Goal: Transaction & Acquisition: Download file/media

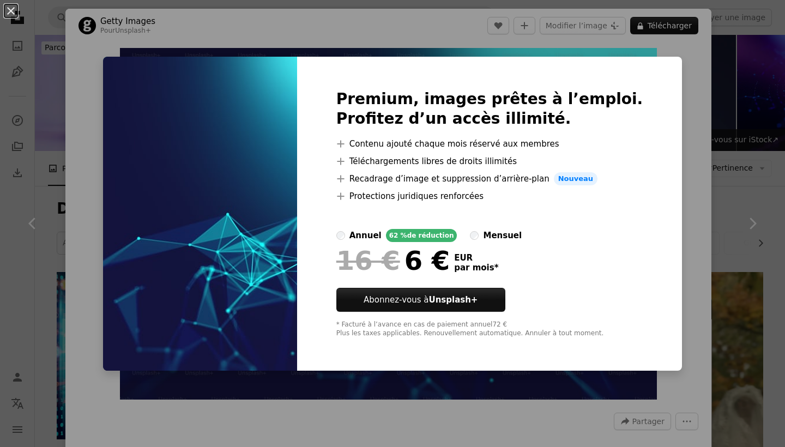
click at [685, 67] on div "An X shape Premium, images prêtes à l’emploi. Profitez d’un accès illimité. A p…" at bounding box center [392, 223] width 785 height 447
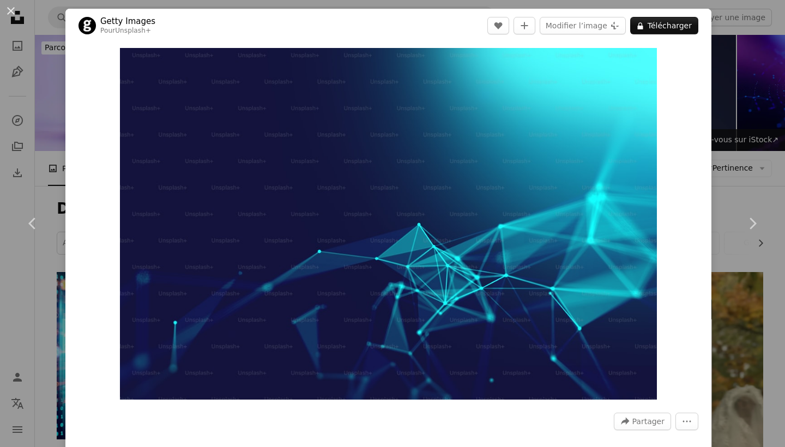
click at [39, 323] on div "An X shape Chevron left Chevron right Getty Images Pour Unsplash+ A heart A plu…" at bounding box center [392, 223] width 785 height 447
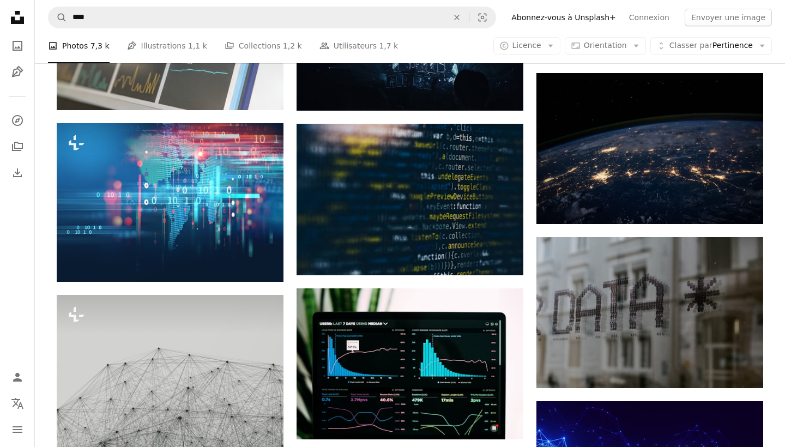
scroll to position [359, 0]
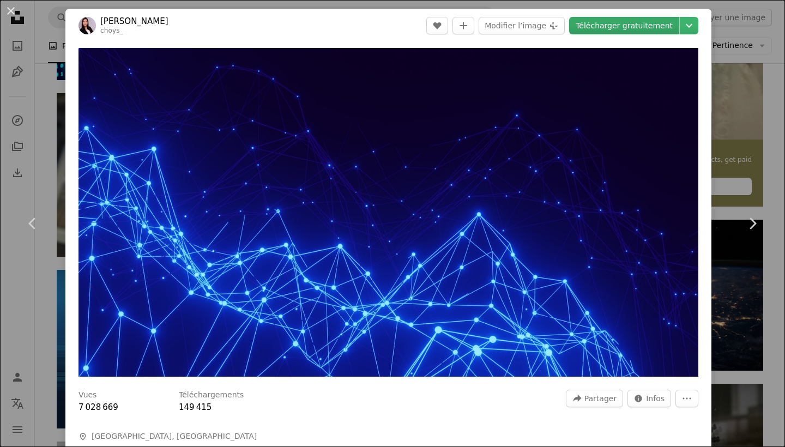
click at [631, 27] on link "Télécharger gratuitement" at bounding box center [624, 25] width 110 height 17
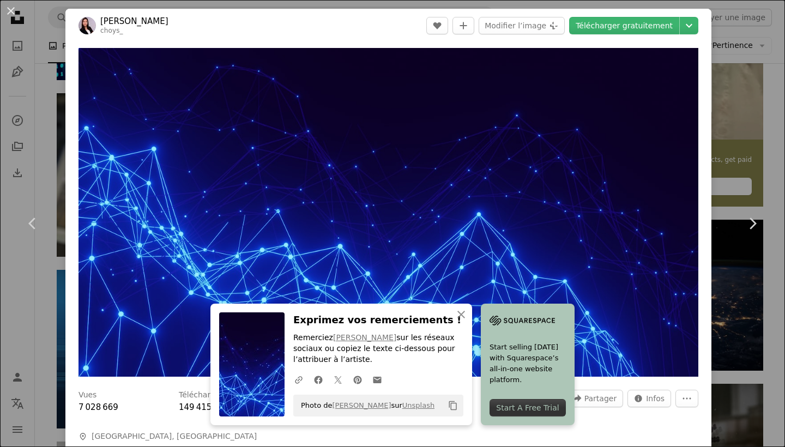
click at [742, 130] on div "An X shape Chevron left Chevron right [PERSON_NAME] choys_ A heart A plus sign …" at bounding box center [392, 223] width 785 height 447
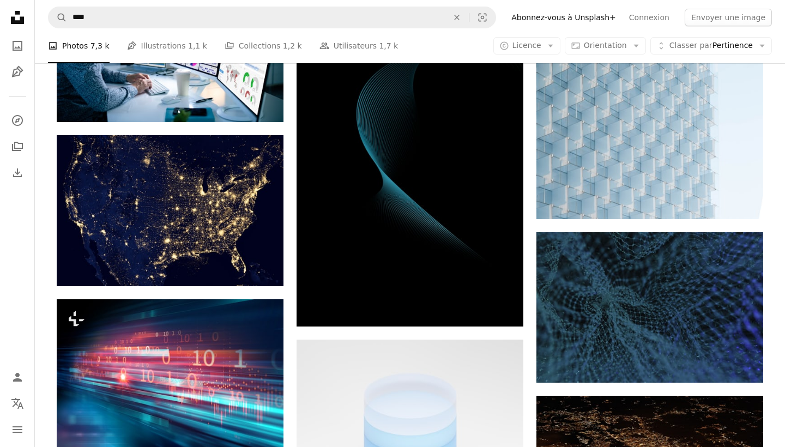
scroll to position [3350, 0]
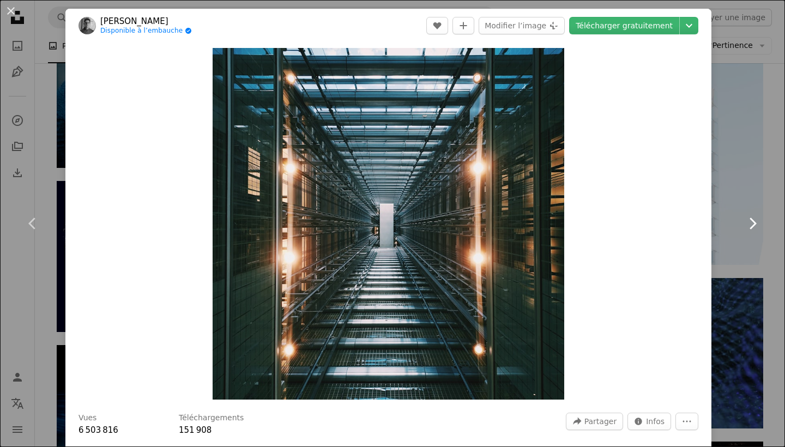
click at [748, 184] on link "Chevron right" at bounding box center [752, 223] width 65 height 105
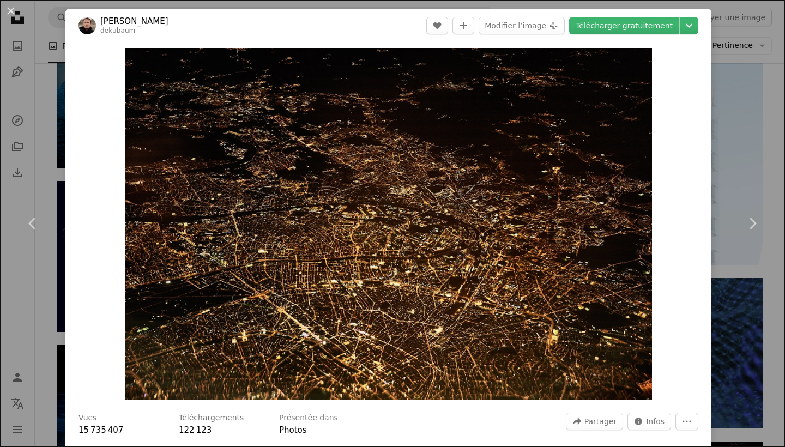
click at [761, 44] on div "An X shape Chevron left Chevron right [PERSON_NAME] dekubaum A heart A plus sig…" at bounding box center [392, 223] width 785 height 447
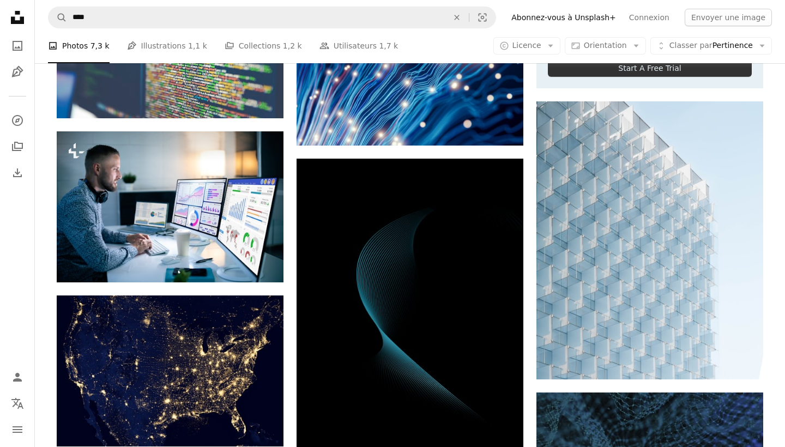
scroll to position [3239, 0]
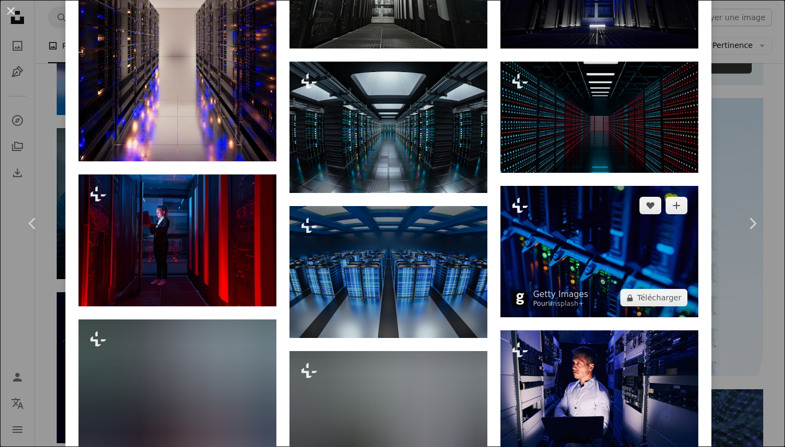
scroll to position [701, 0]
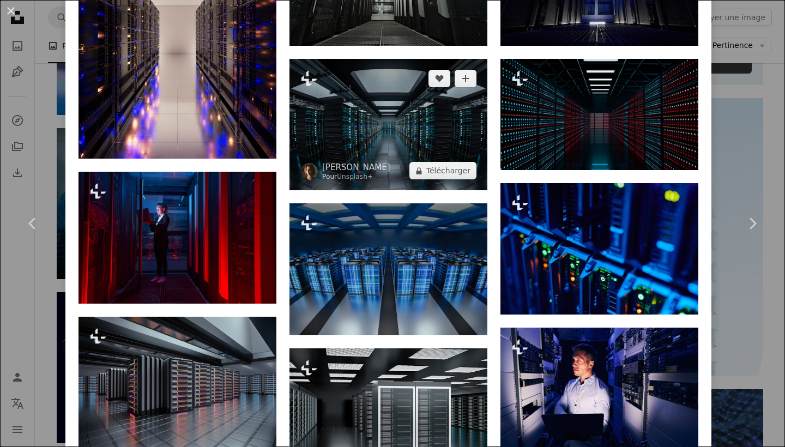
click at [431, 109] on img at bounding box center [389, 125] width 198 height 132
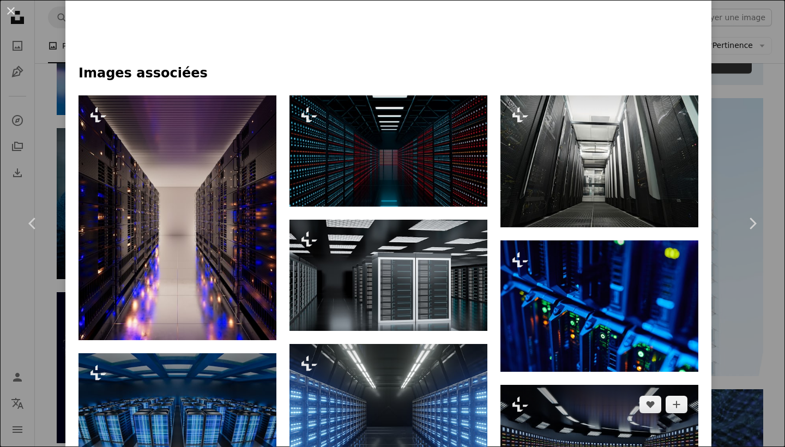
scroll to position [760, 0]
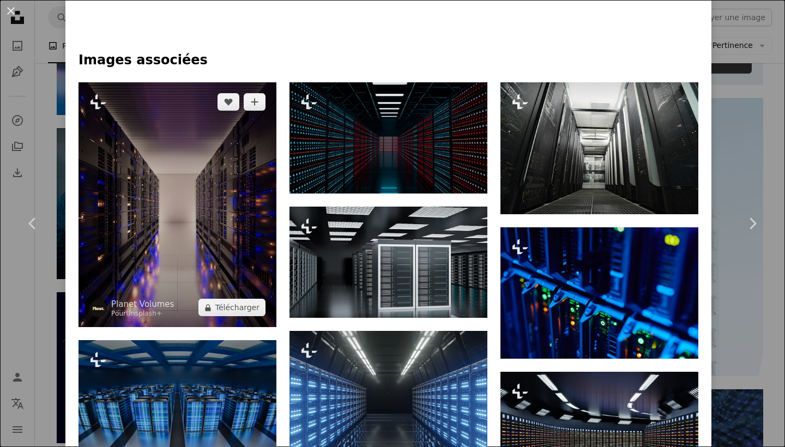
click at [229, 258] on img at bounding box center [178, 204] width 198 height 245
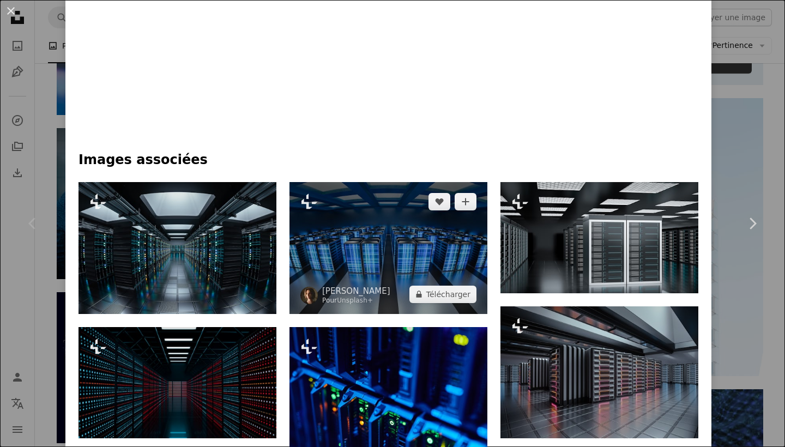
scroll to position [649, 0]
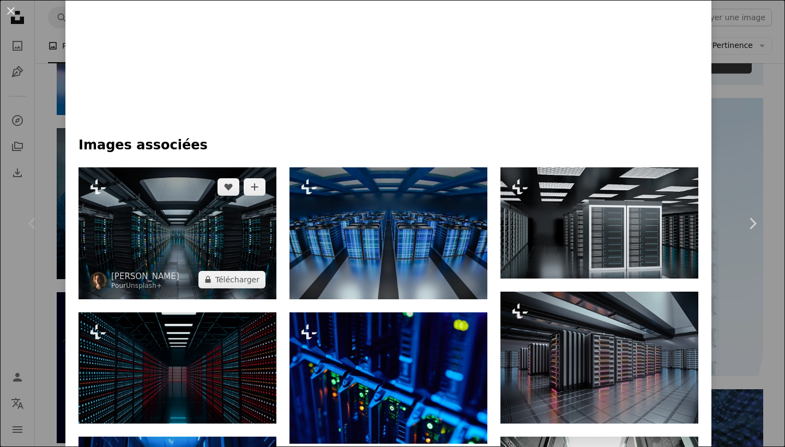
click at [195, 227] on img at bounding box center [178, 233] width 198 height 132
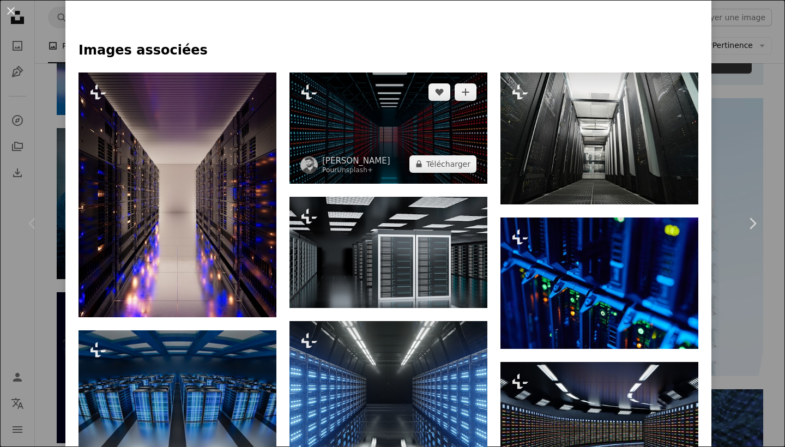
scroll to position [770, 0]
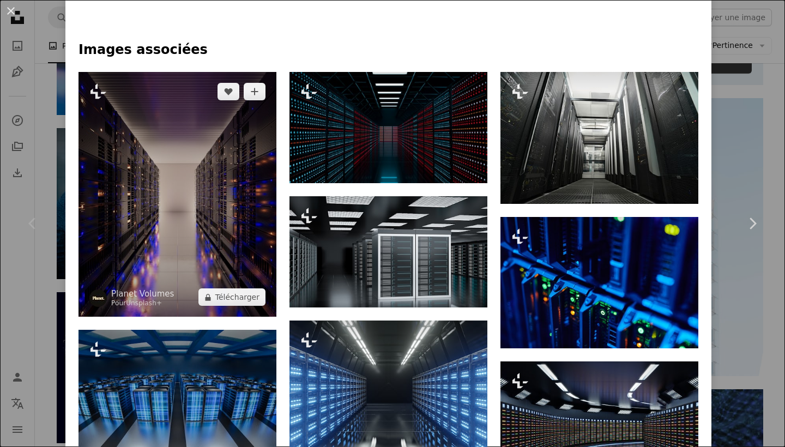
click at [229, 278] on img at bounding box center [178, 194] width 198 height 245
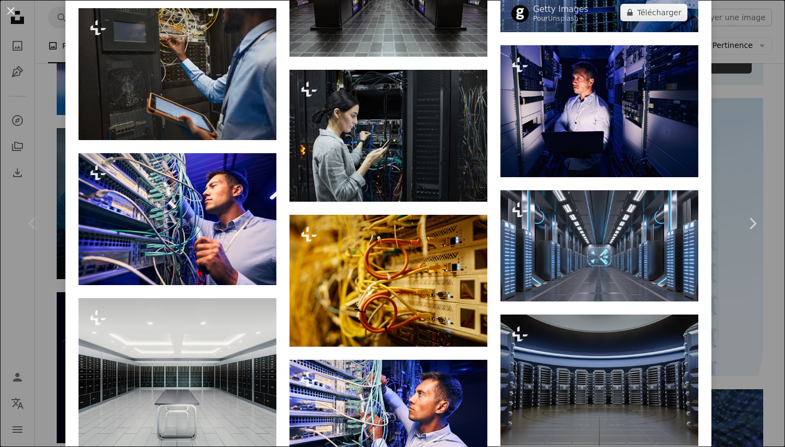
scroll to position [1758, 0]
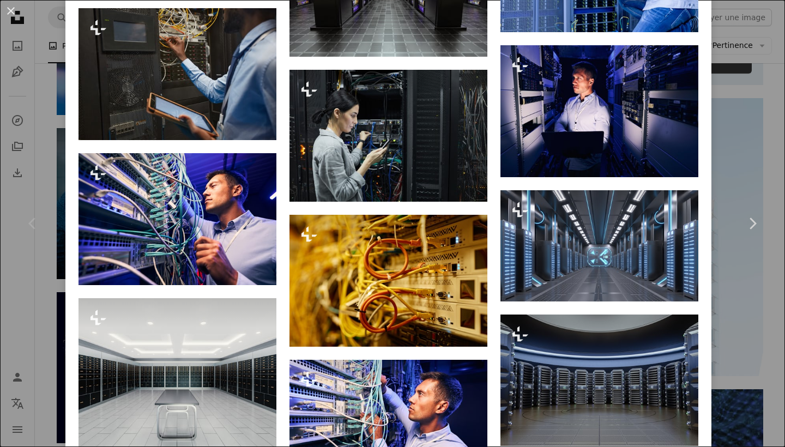
click at [758, 109] on div "An X shape Chevron left Chevron right Planet Volumes Pour Unsplash+ A heart A p…" at bounding box center [392, 223] width 785 height 447
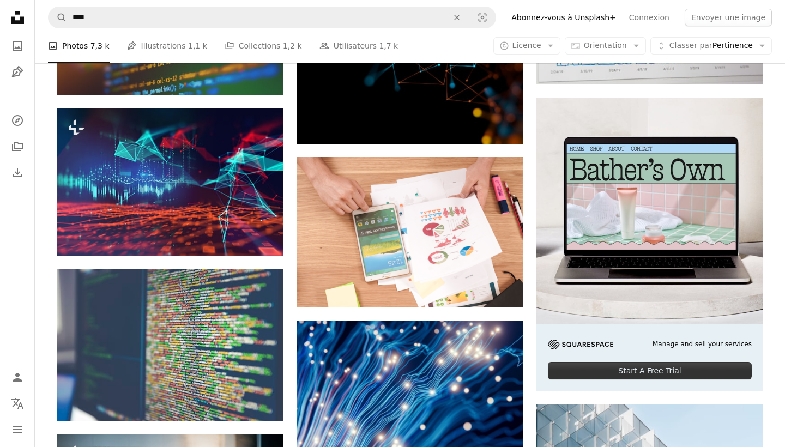
scroll to position [2932, 0]
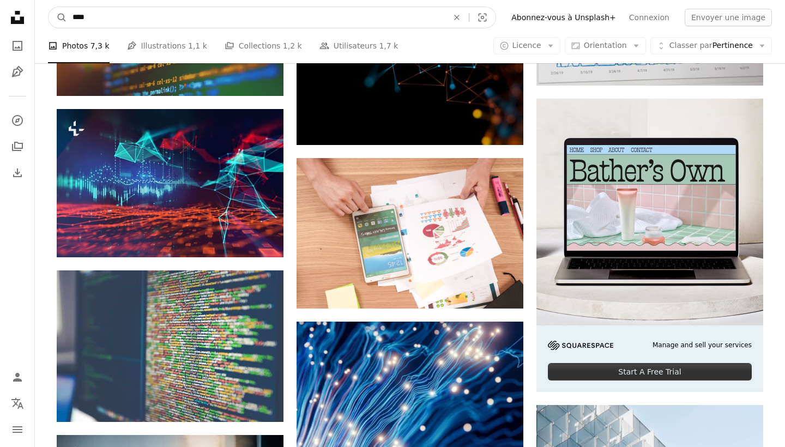
click at [183, 17] on input "****" at bounding box center [256, 17] width 378 height 21
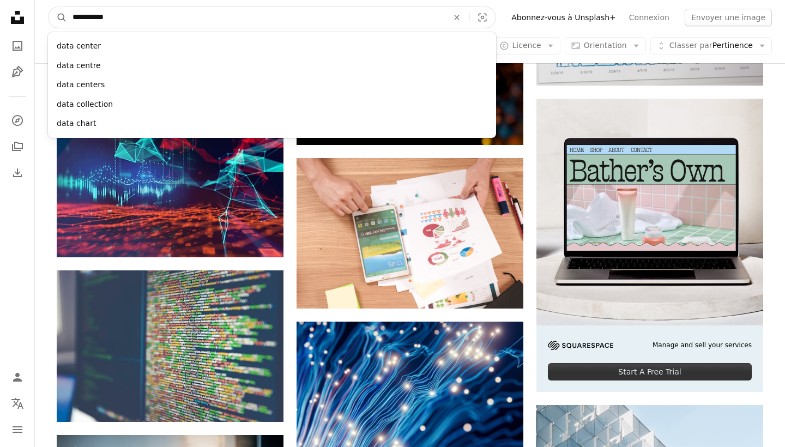
type input "**********"
click at [58, 17] on button "A magnifying glass" at bounding box center [58, 17] width 19 height 21
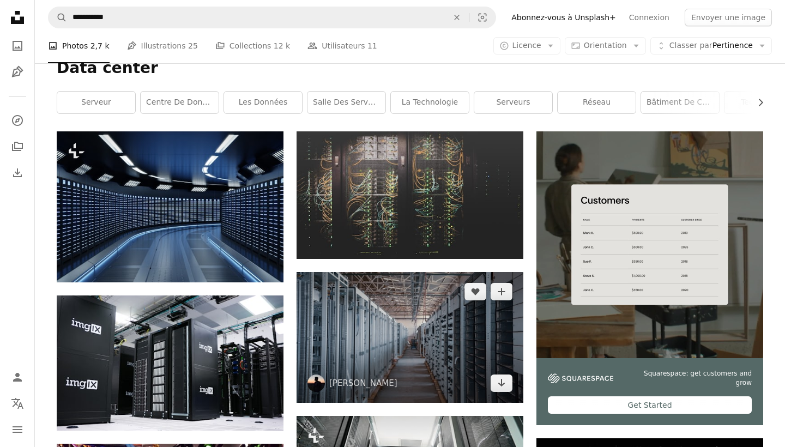
scroll to position [142, 0]
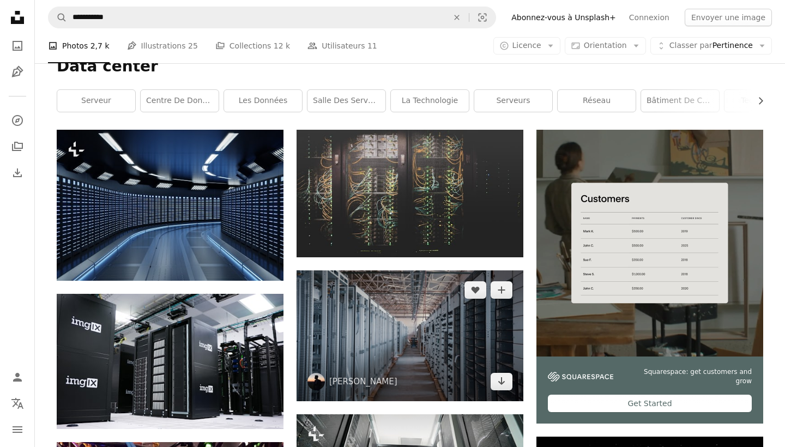
click at [443, 271] on img at bounding box center [410, 336] width 227 height 131
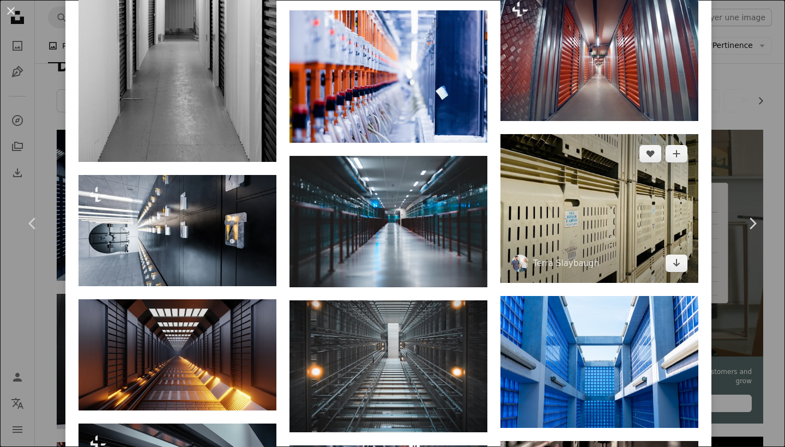
scroll to position [913, 0]
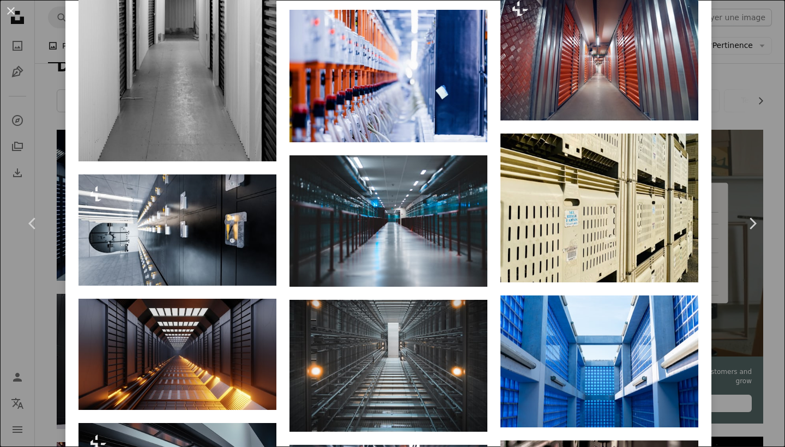
click at [753, 157] on div "An X shape Chevron left Chevron right [PERSON_NAME] A heart A plus sign Modifie…" at bounding box center [392, 223] width 785 height 447
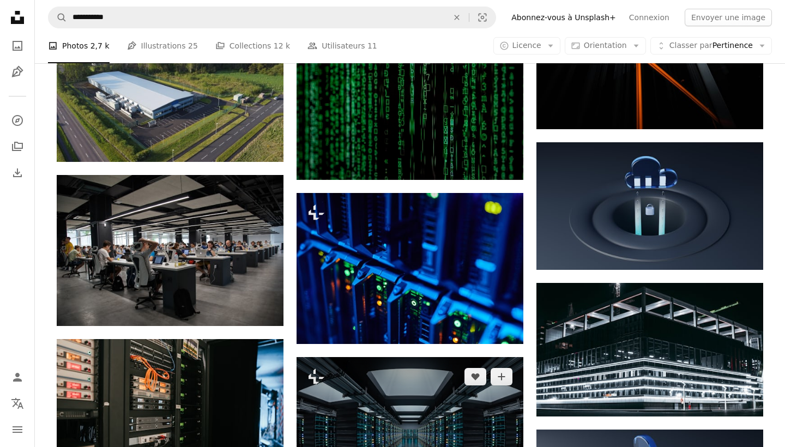
scroll to position [2572, 0]
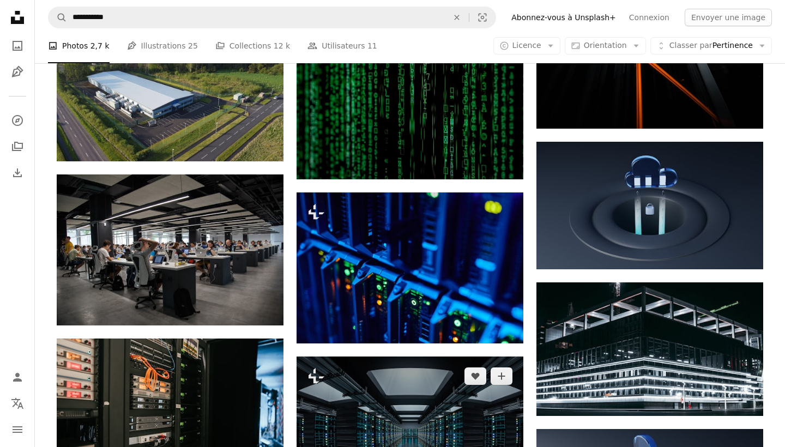
click at [405, 357] on img at bounding box center [410, 432] width 227 height 151
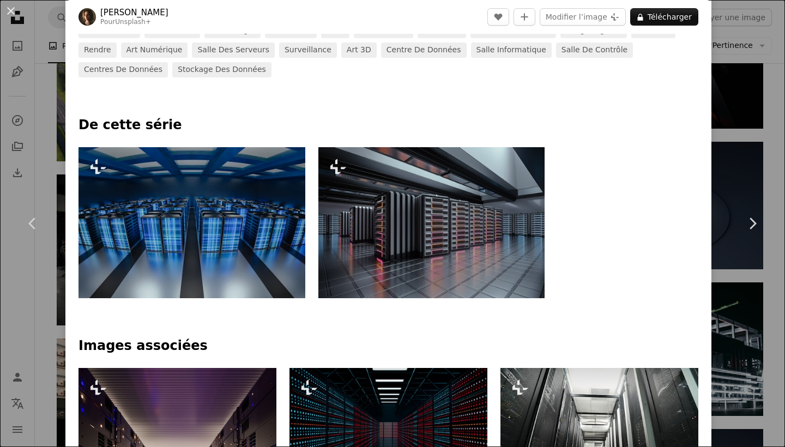
scroll to position [476, 0]
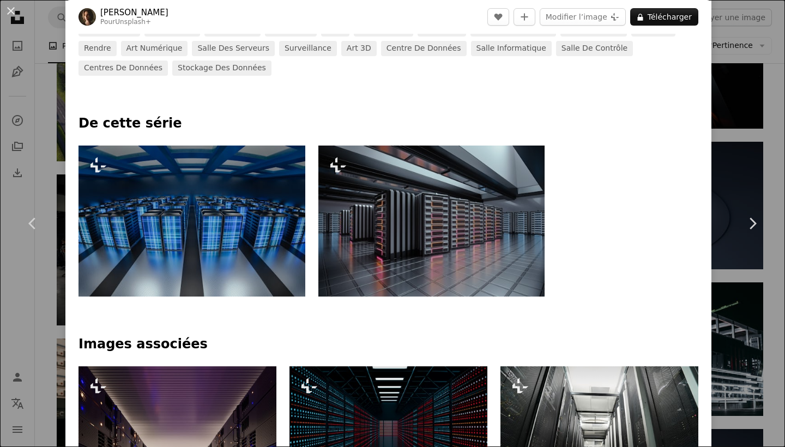
click at [261, 236] on img at bounding box center [192, 221] width 227 height 151
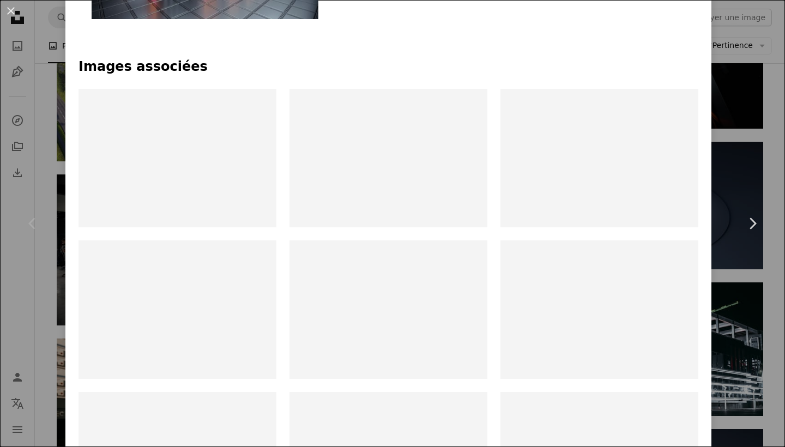
scroll to position [704, 0]
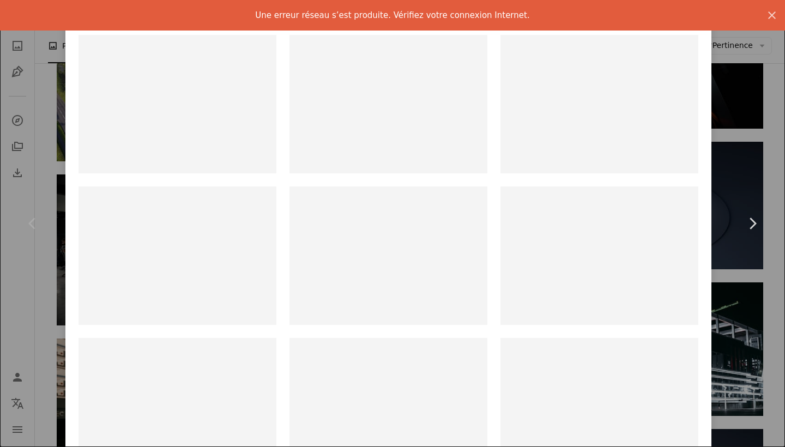
click at [758, 98] on div "An X shape Chevron left Chevron right [PERSON_NAME] Pour Unsplash+ A heart A pl…" at bounding box center [392, 223] width 785 height 447
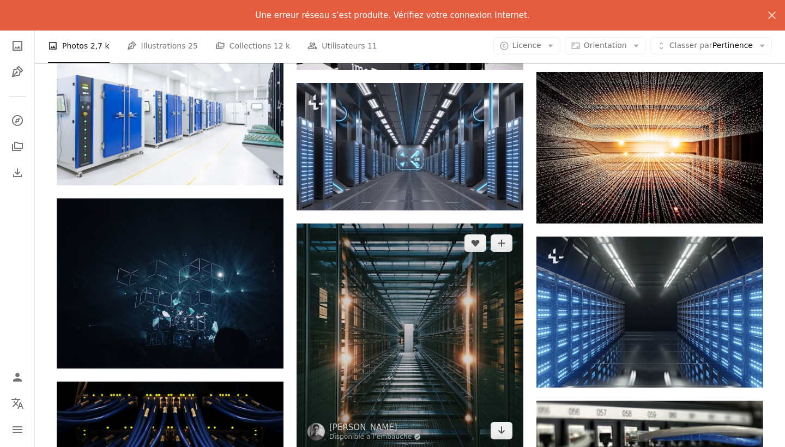
scroll to position [968, 0]
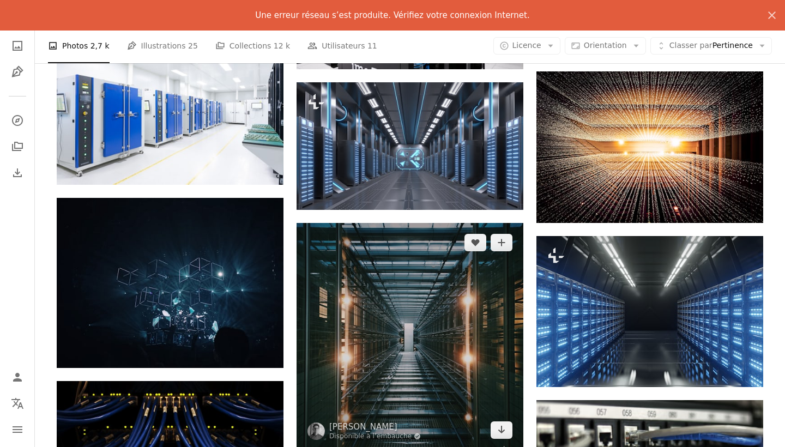
click at [395, 243] on img at bounding box center [410, 336] width 227 height 227
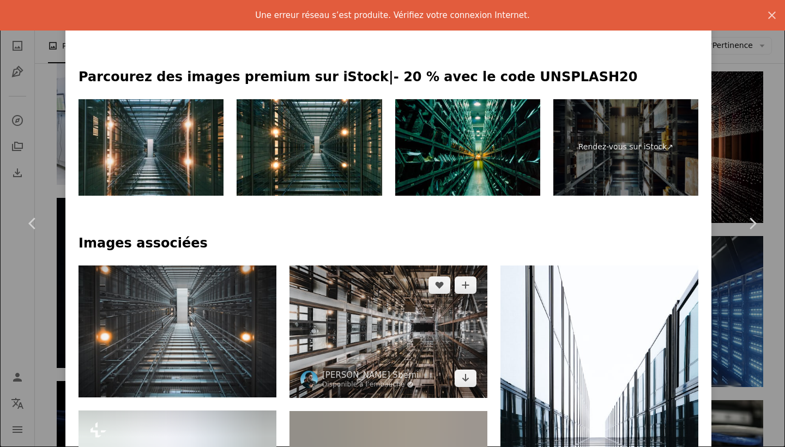
scroll to position [497, 0]
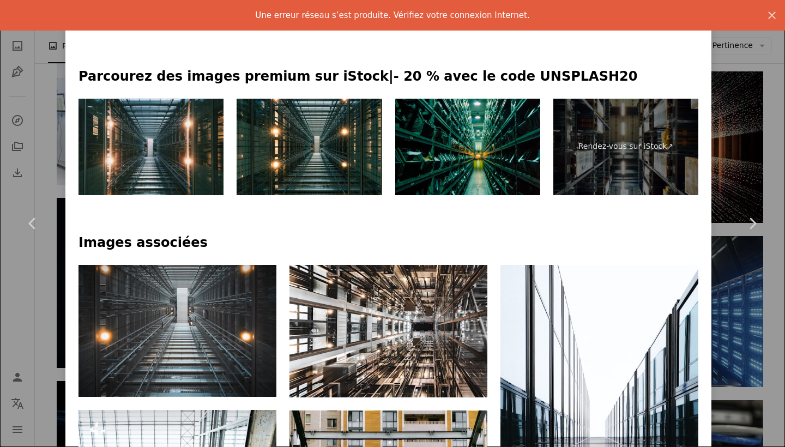
click at [753, 161] on div "An X shape Chevron left Chevron right [PERSON_NAME] Disponible à l’embauche A c…" at bounding box center [392, 223] width 785 height 447
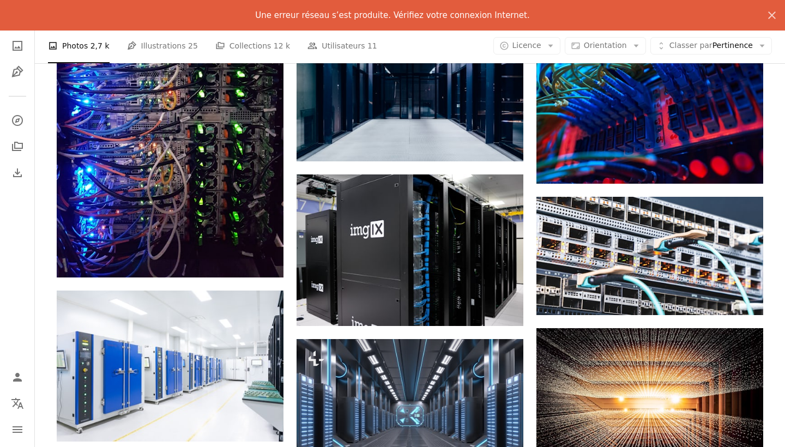
scroll to position [710, 0]
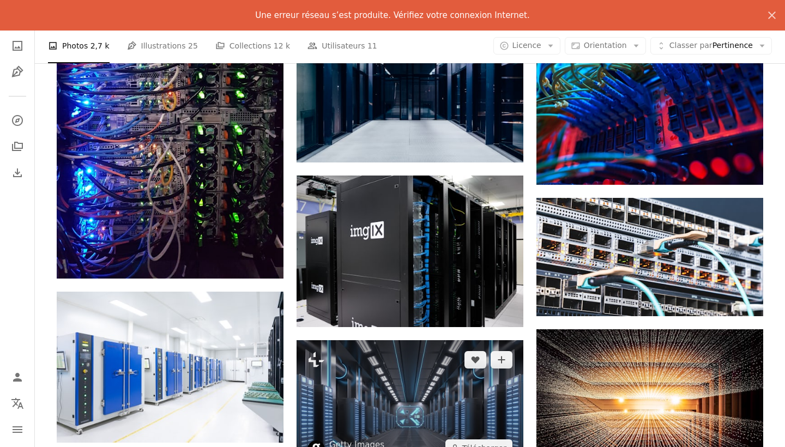
click at [430, 340] on img at bounding box center [410, 404] width 227 height 128
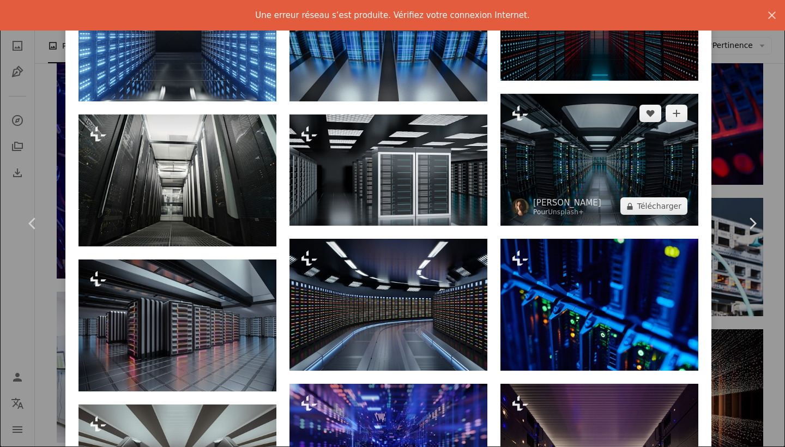
scroll to position [669, 0]
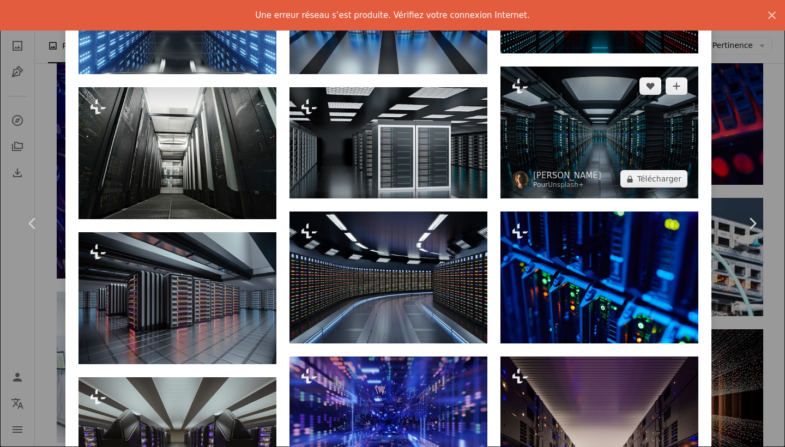
click at [612, 159] on img at bounding box center [600, 133] width 198 height 132
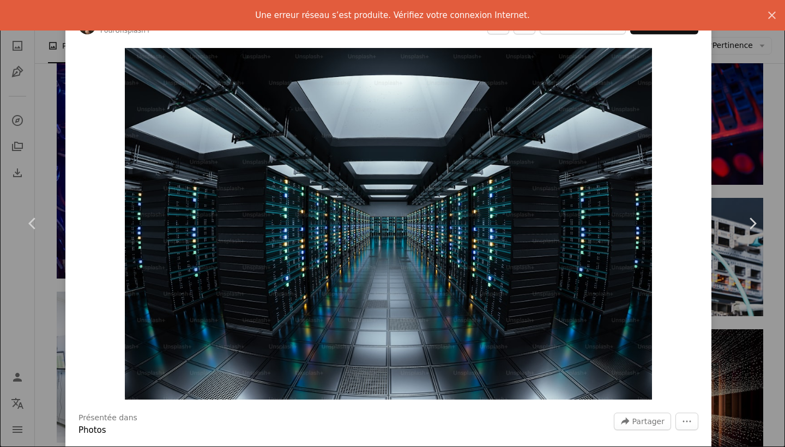
click at [745, 116] on div "An X shape Chevron left Chevron right [PERSON_NAME] Pour Unsplash+ A heart A pl…" at bounding box center [392, 223] width 785 height 447
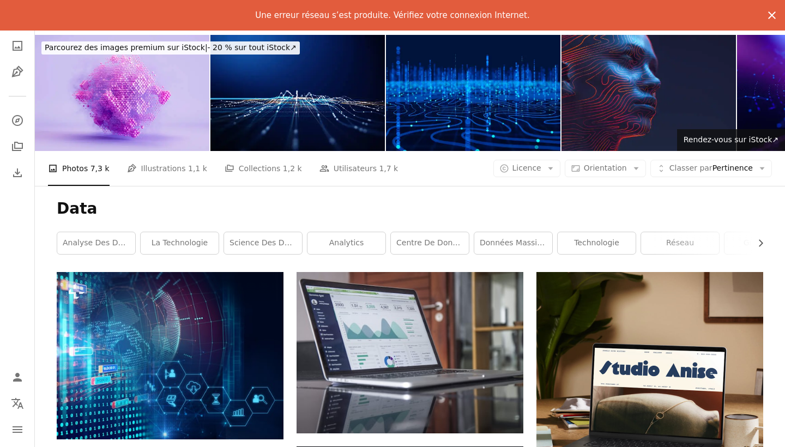
click at [771, 18] on icon "An X shape" at bounding box center [772, 15] width 13 height 13
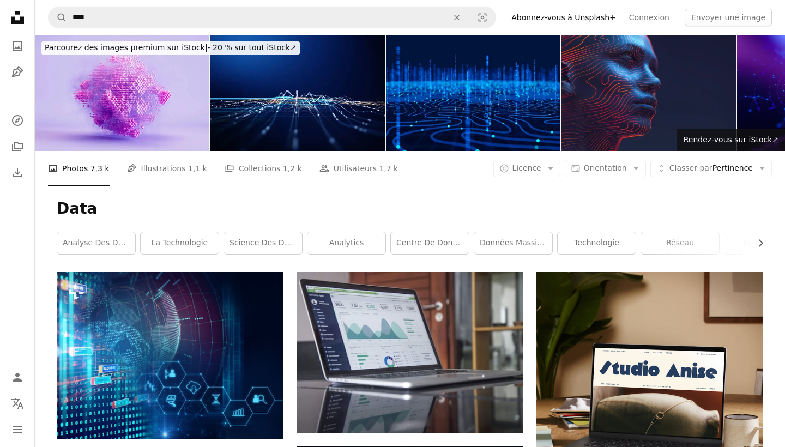
click at [208, 5] on nav "A magnifying glass **** An X shape Visual search Filters Abonnez-vous à Unsplas…" at bounding box center [410, 17] width 751 height 35
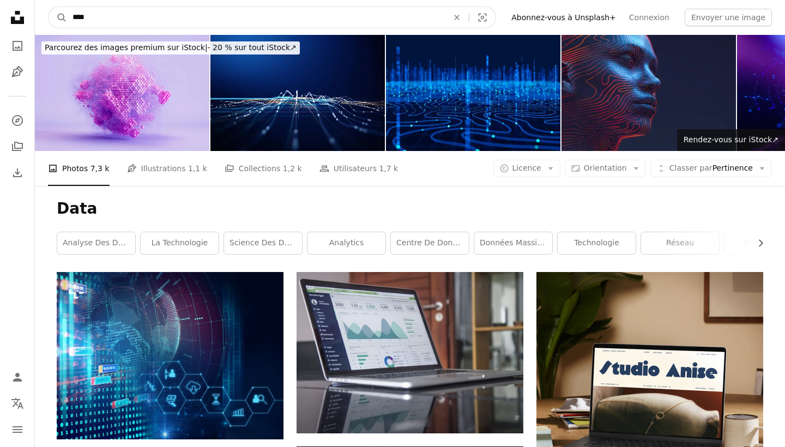
click at [225, 14] on input "****" at bounding box center [256, 17] width 378 height 21
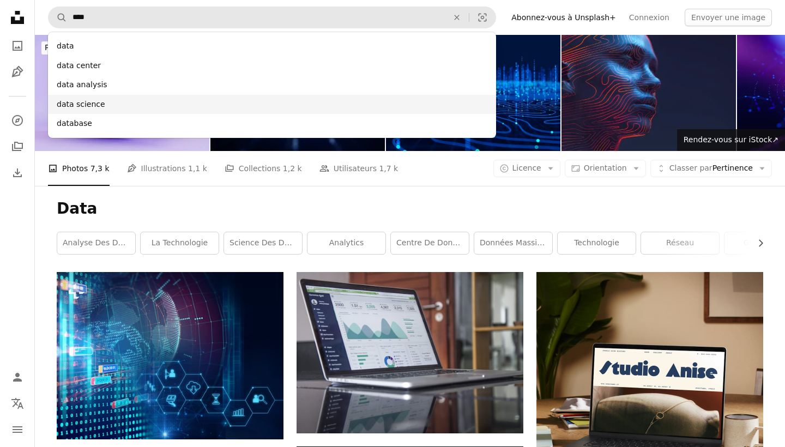
click at [112, 101] on div "data science" at bounding box center [272, 105] width 448 height 20
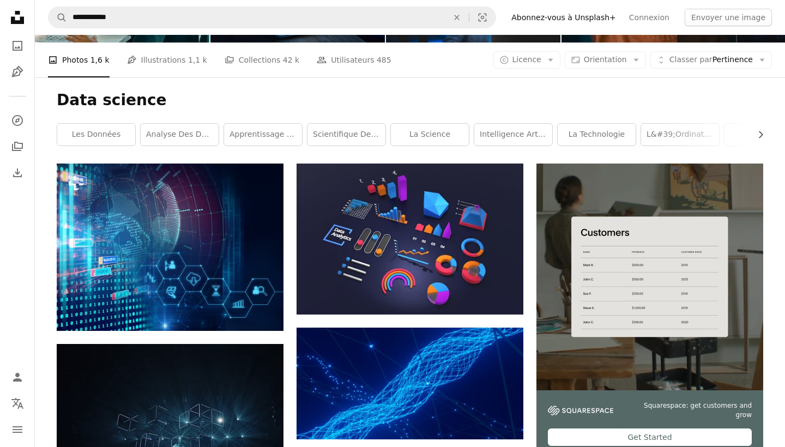
scroll to position [110, 0]
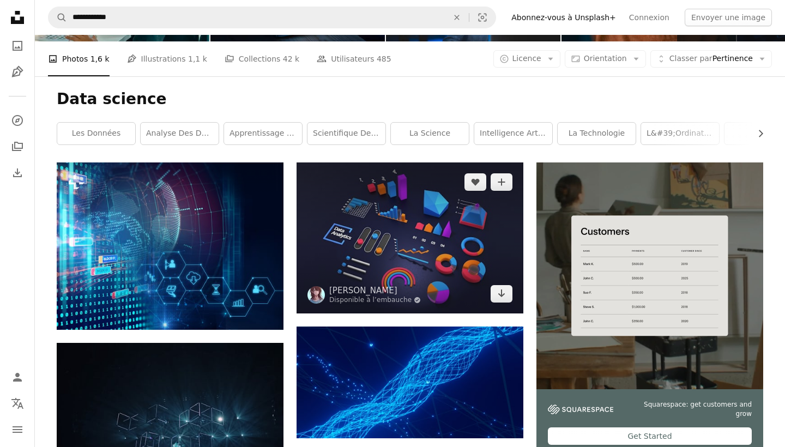
click at [438, 163] on img at bounding box center [410, 238] width 227 height 151
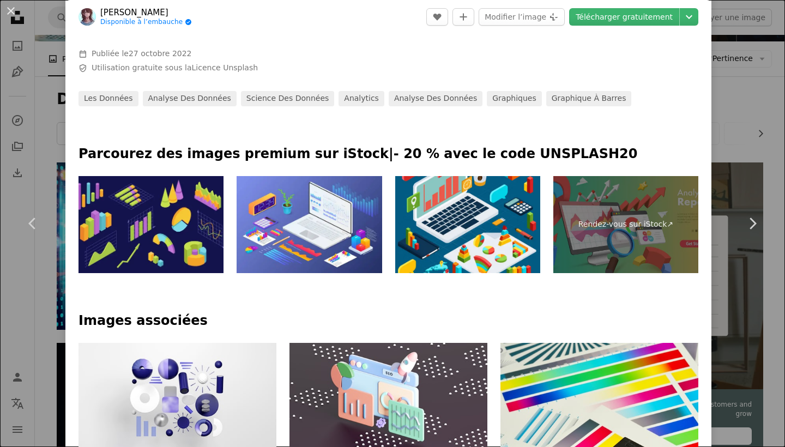
scroll to position [407, 0]
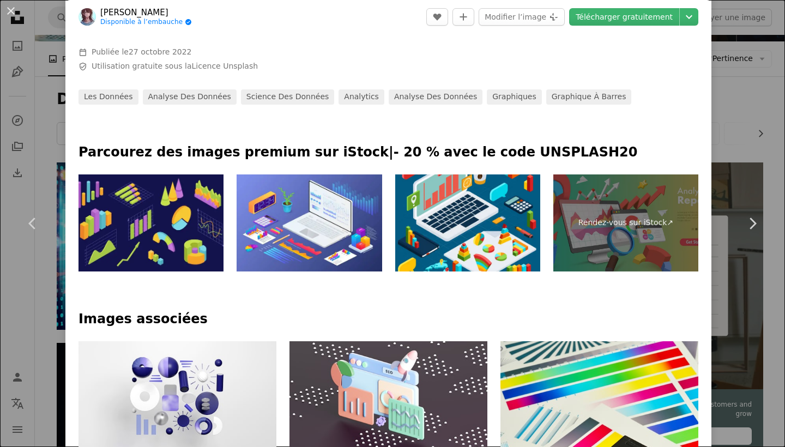
click at [746, 91] on div "An X shape Chevron left Chevron right [PERSON_NAME] Disponible à l’embauche A c…" at bounding box center [392, 223] width 785 height 447
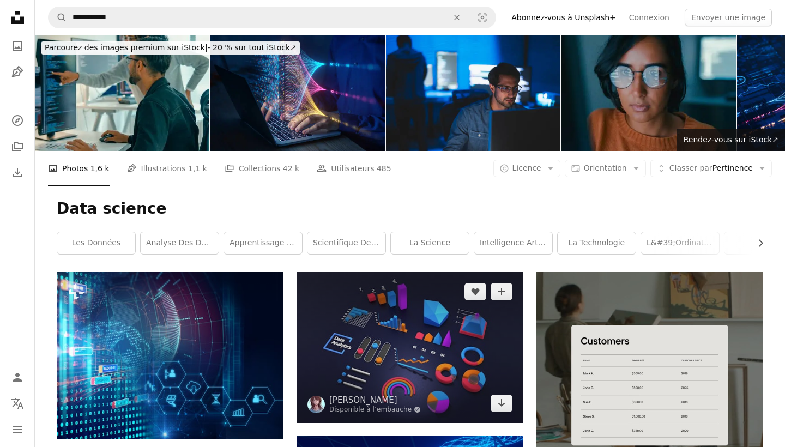
click at [483, 272] on img at bounding box center [410, 347] width 227 height 151
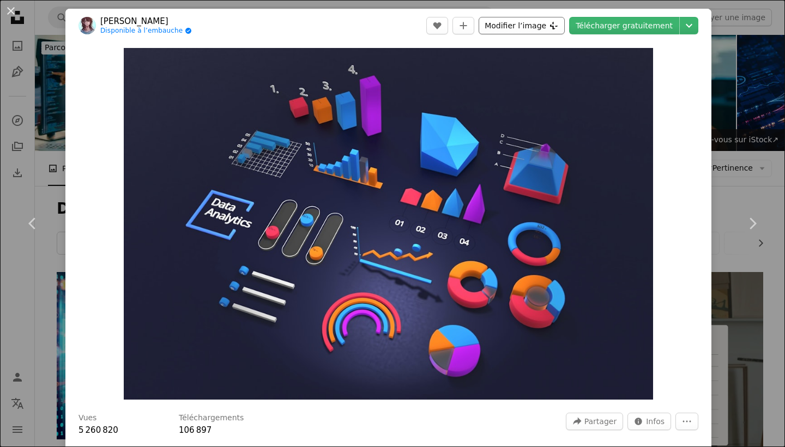
click at [563, 31] on button "Modifier l’image Plus sign for Unsplash+" at bounding box center [522, 25] width 86 height 17
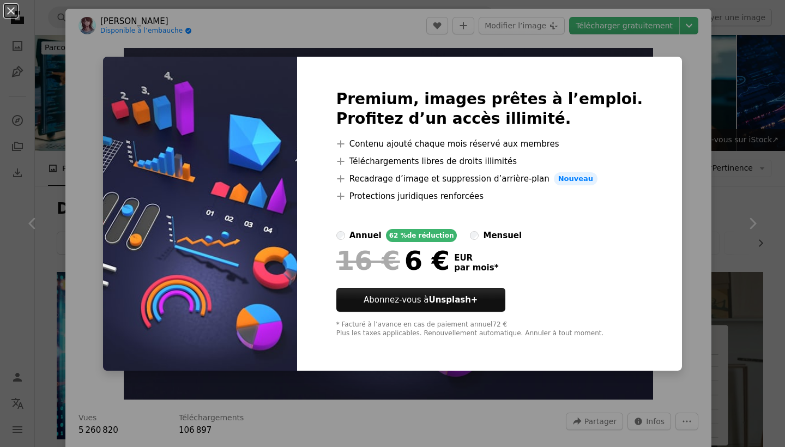
click at [677, 52] on div "An X shape Premium, images prêtes à l’emploi. Profitez d’un accès illimité. A p…" at bounding box center [392, 223] width 785 height 447
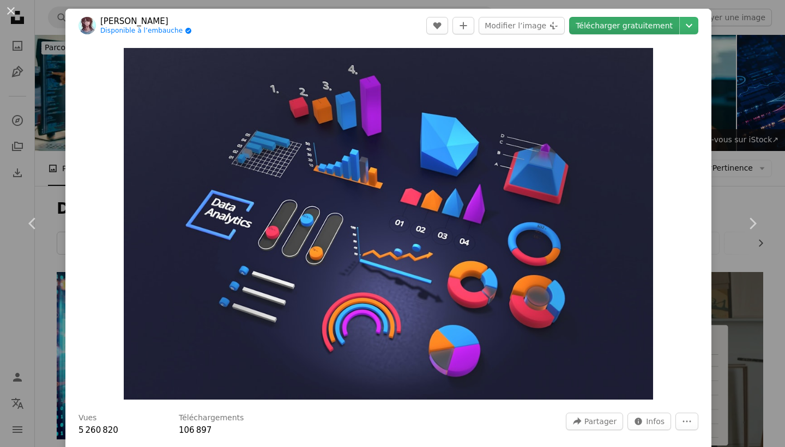
click at [624, 27] on link "Télécharger gratuitement" at bounding box center [624, 25] width 110 height 17
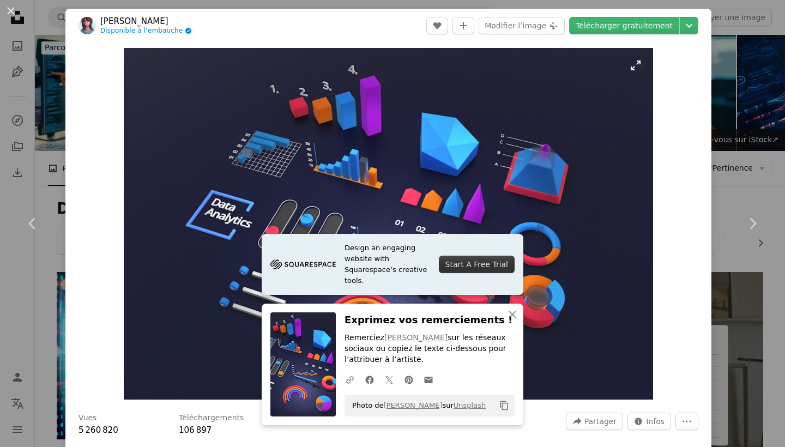
scroll to position [47, 0]
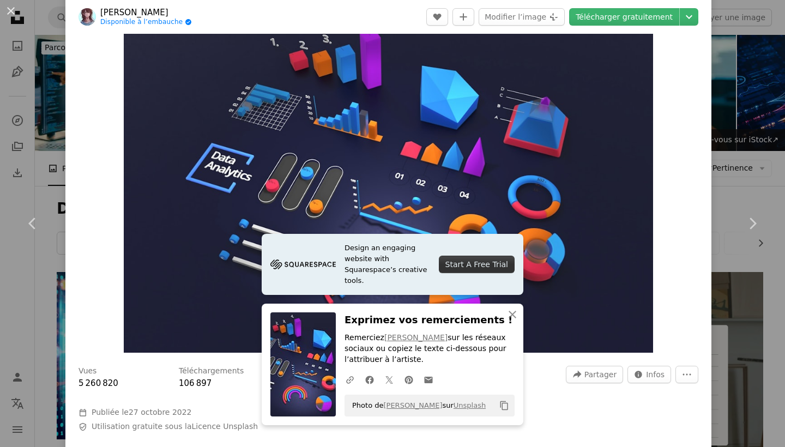
drag, startPoint x: 734, startPoint y: 198, endPoint x: 716, endPoint y: 226, distance: 33.9
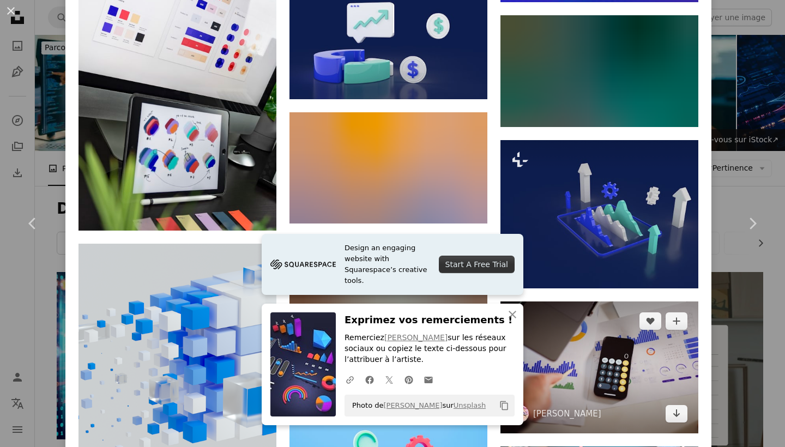
scroll to position [1283, 0]
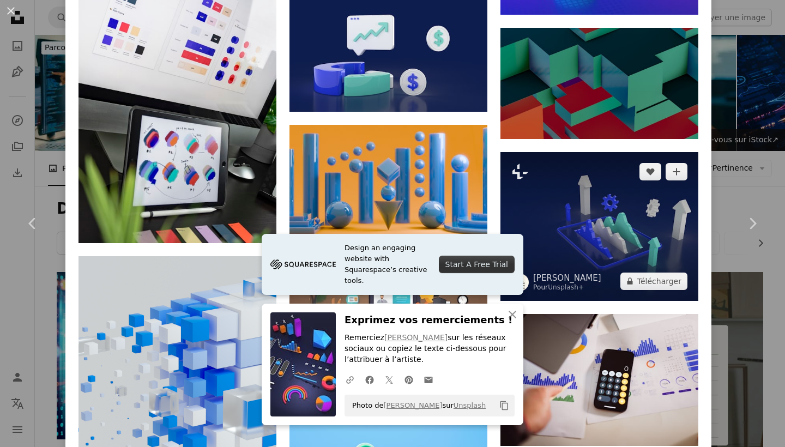
click at [595, 152] on img at bounding box center [600, 226] width 198 height 148
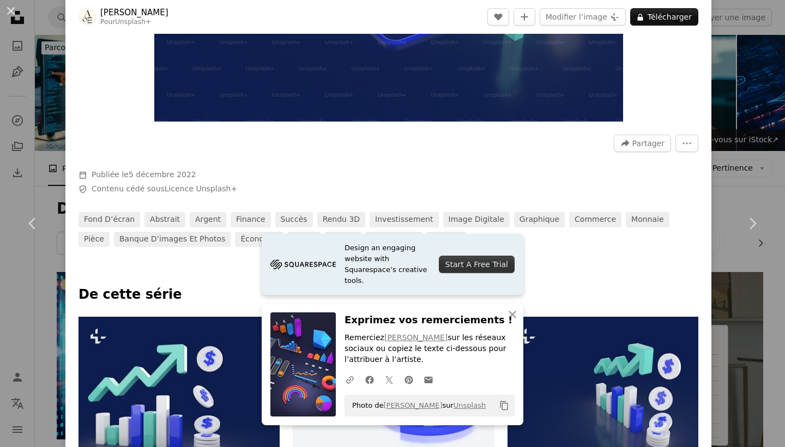
scroll to position [329, 0]
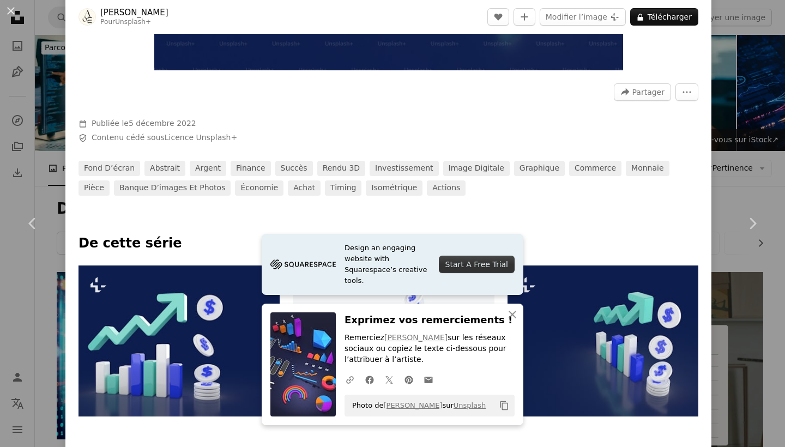
click at [712, 89] on div "A forward-right arrow Partager More Actions Calendar outlined Publiée le 5 déce…" at bounding box center [388, 136] width 646 height 120
click at [735, 95] on div "An X shape Chevron left Chevron right [PERSON_NAME] Pour Unsplash+ A heart A pl…" at bounding box center [392, 223] width 785 height 447
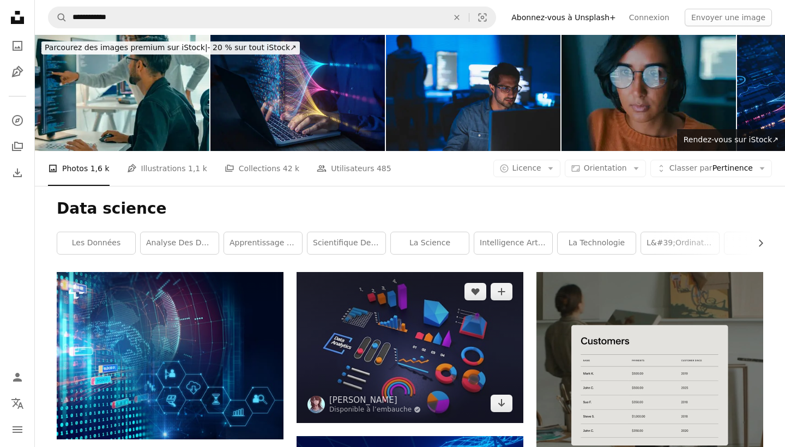
scroll to position [-1, 0]
click at [425, 283] on img at bounding box center [410, 347] width 227 height 151
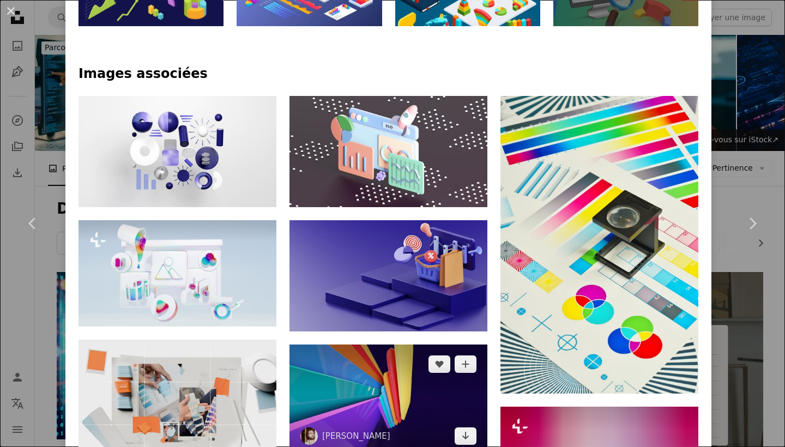
scroll to position [652, 0]
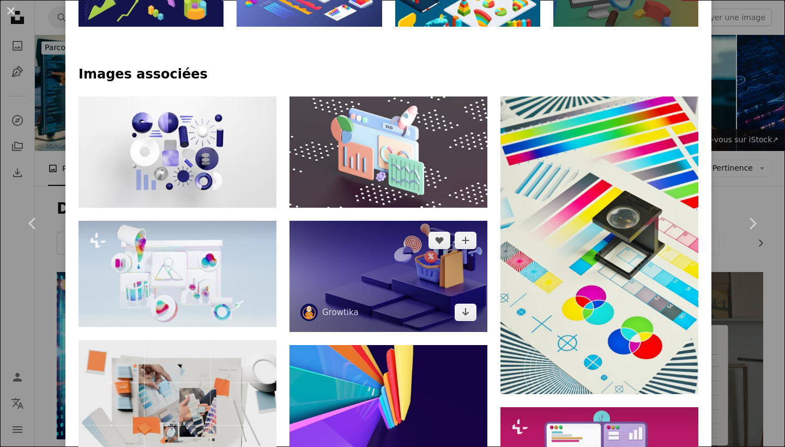
click at [411, 221] on img at bounding box center [389, 276] width 198 height 111
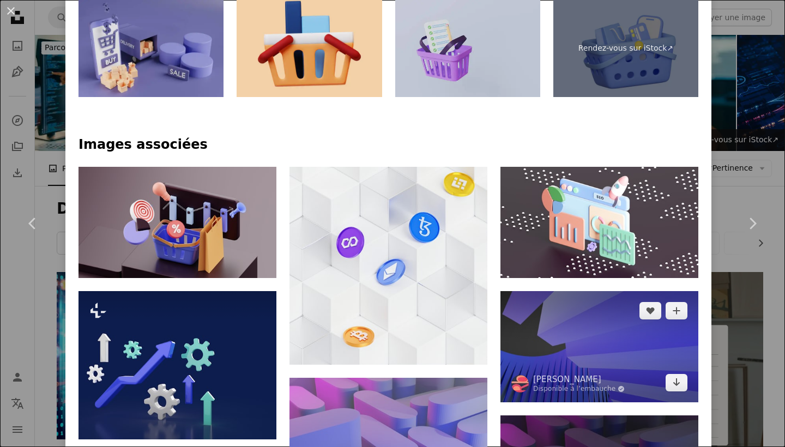
scroll to position [580, 0]
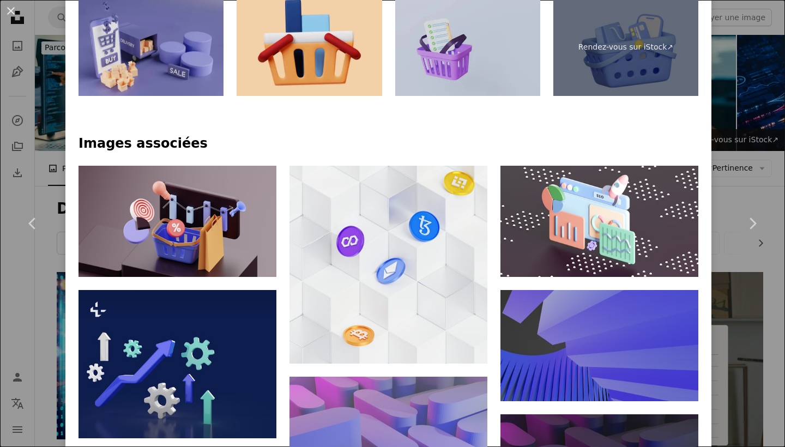
click at [758, 149] on div "An X shape Chevron left Chevron right Growtika growtika A heart A plus sign Mod…" at bounding box center [392, 223] width 785 height 447
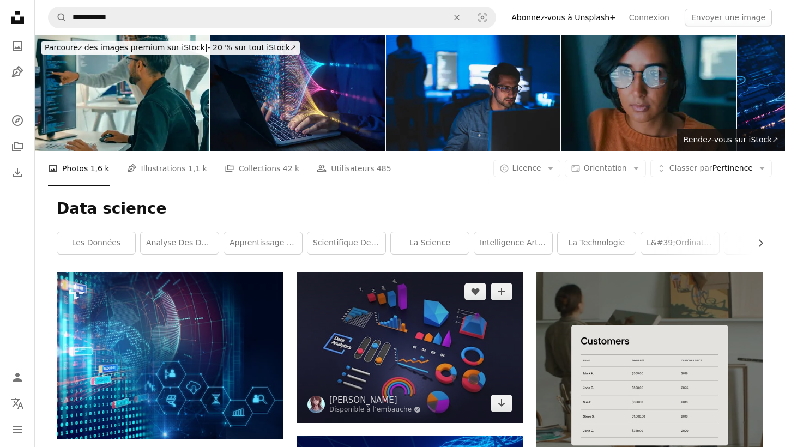
scroll to position [-2, 0]
click at [402, 272] on img at bounding box center [410, 347] width 227 height 151
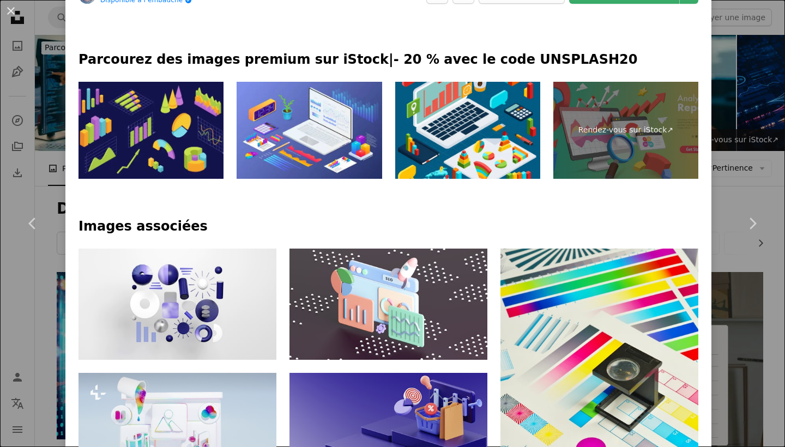
scroll to position [501, 0]
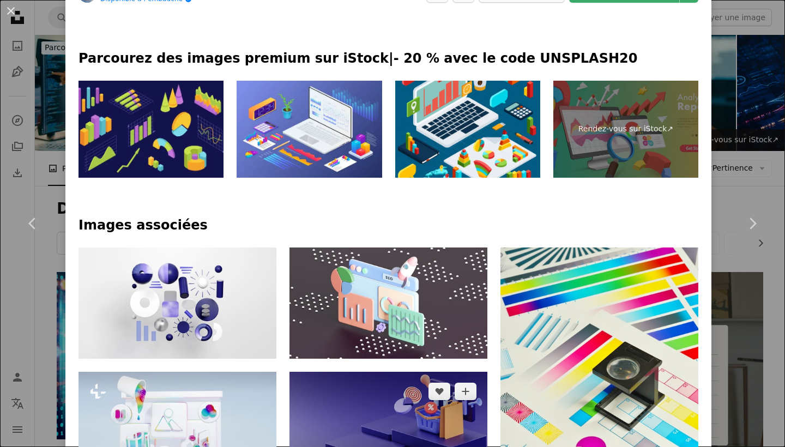
click at [428, 372] on img at bounding box center [389, 427] width 198 height 111
